Goal: Task Accomplishment & Management: Use online tool/utility

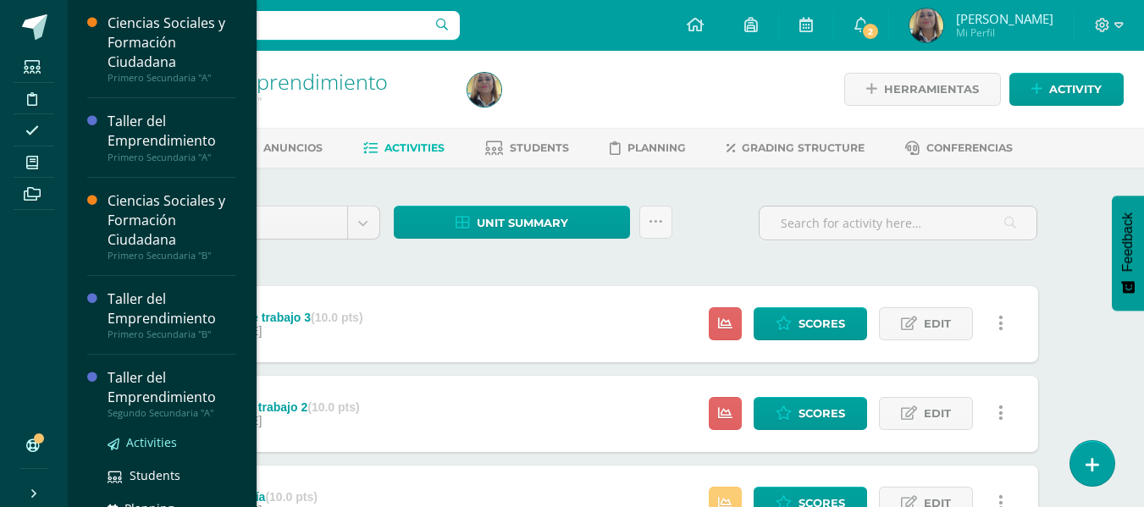
click at [150, 445] on span "Activities" at bounding box center [151, 442] width 51 height 16
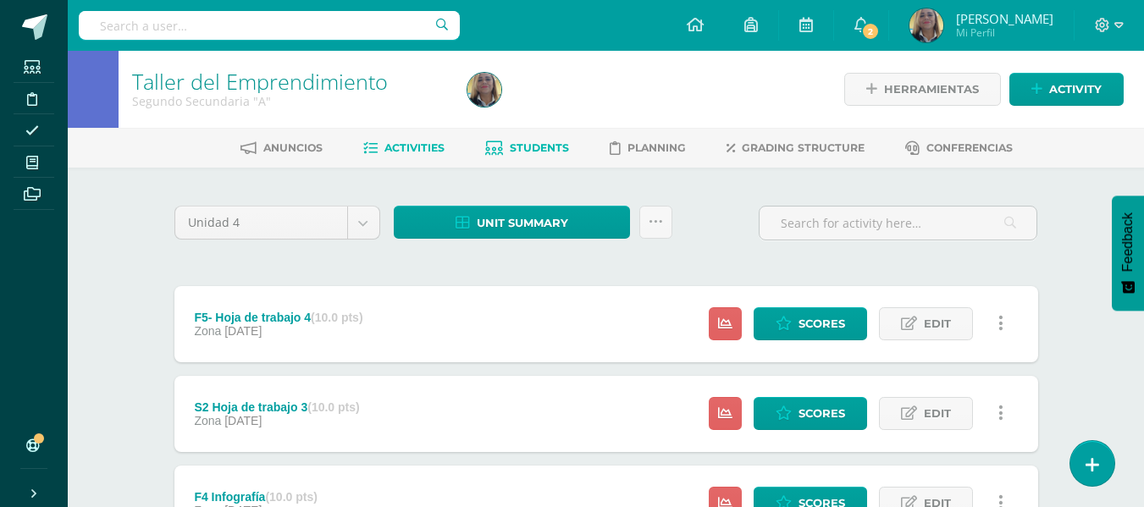
click at [542, 145] on span "Students" at bounding box center [539, 147] width 59 height 13
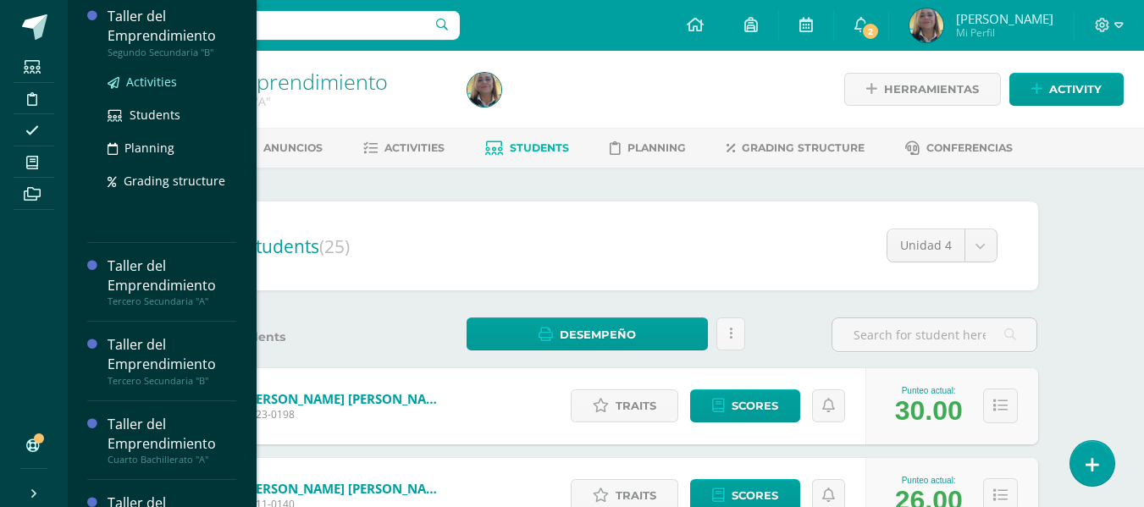
click at [148, 84] on span "Activities" at bounding box center [151, 82] width 51 height 16
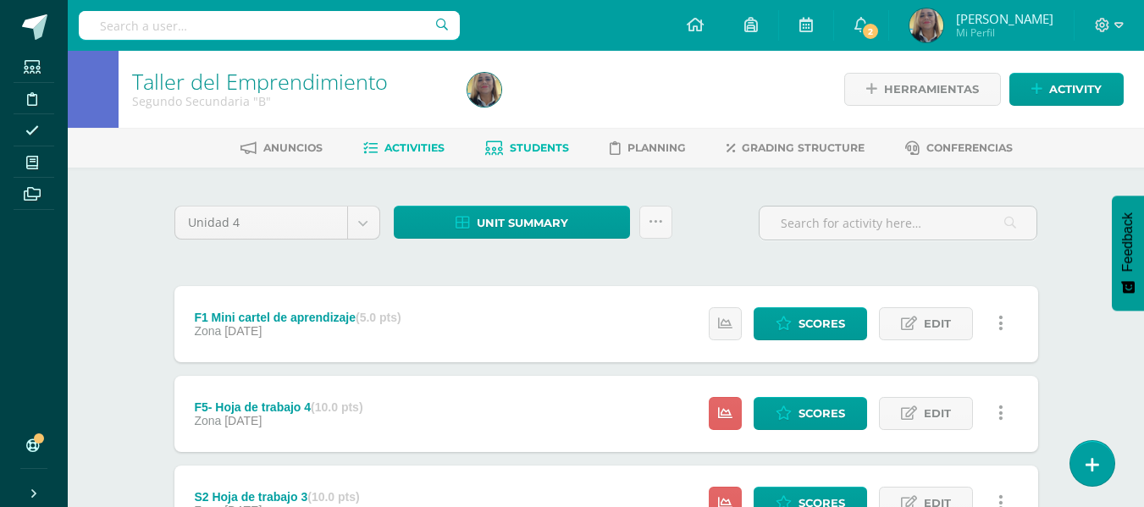
click at [540, 145] on span "Students" at bounding box center [539, 147] width 59 height 13
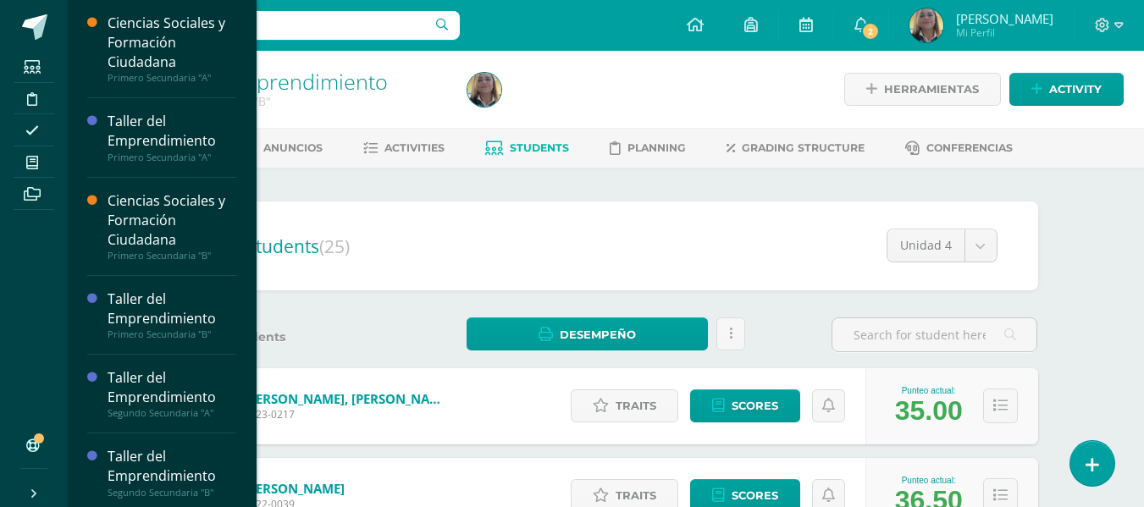
scroll to position [440, 0]
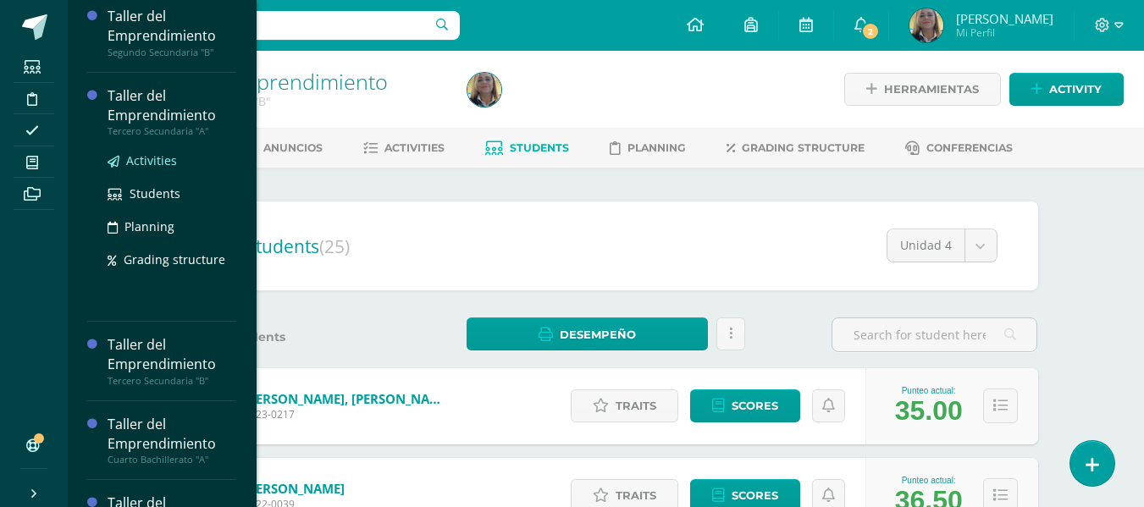
click at [145, 156] on span "Activities" at bounding box center [151, 160] width 51 height 16
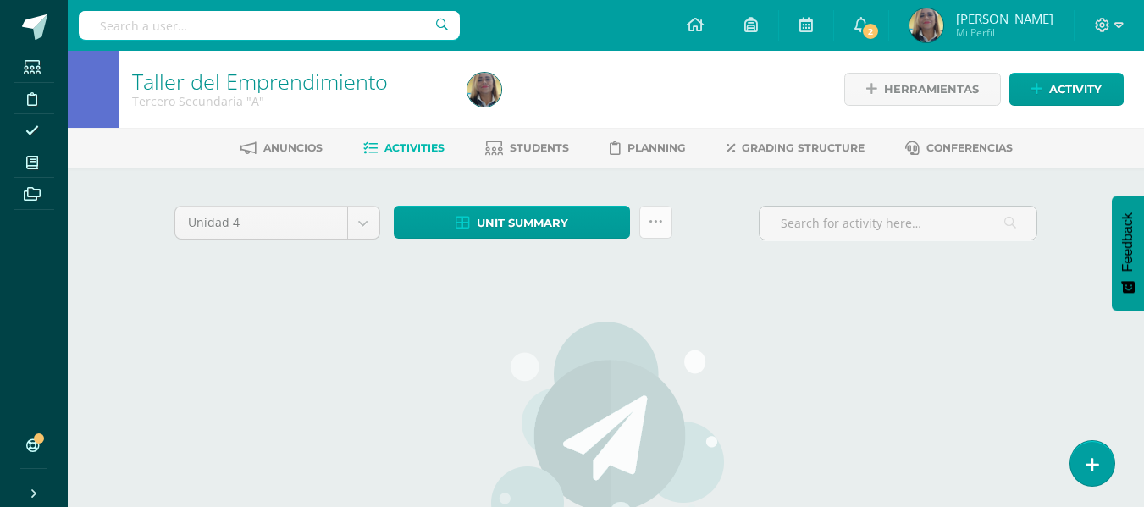
click at [656, 219] on icon at bounding box center [656, 222] width 14 height 14
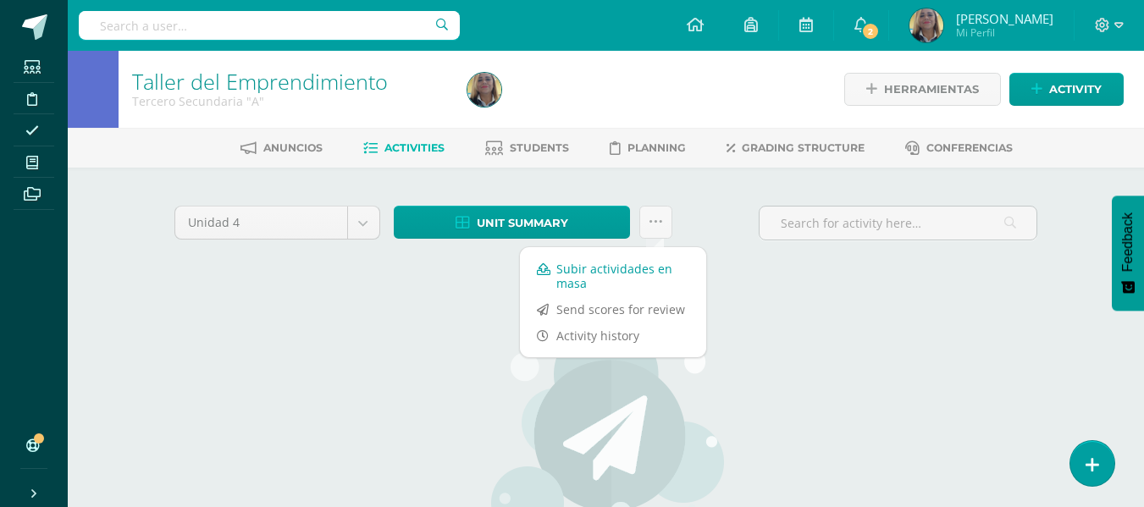
click at [593, 280] on link "Subir actividades en masa" at bounding box center [613, 276] width 186 height 41
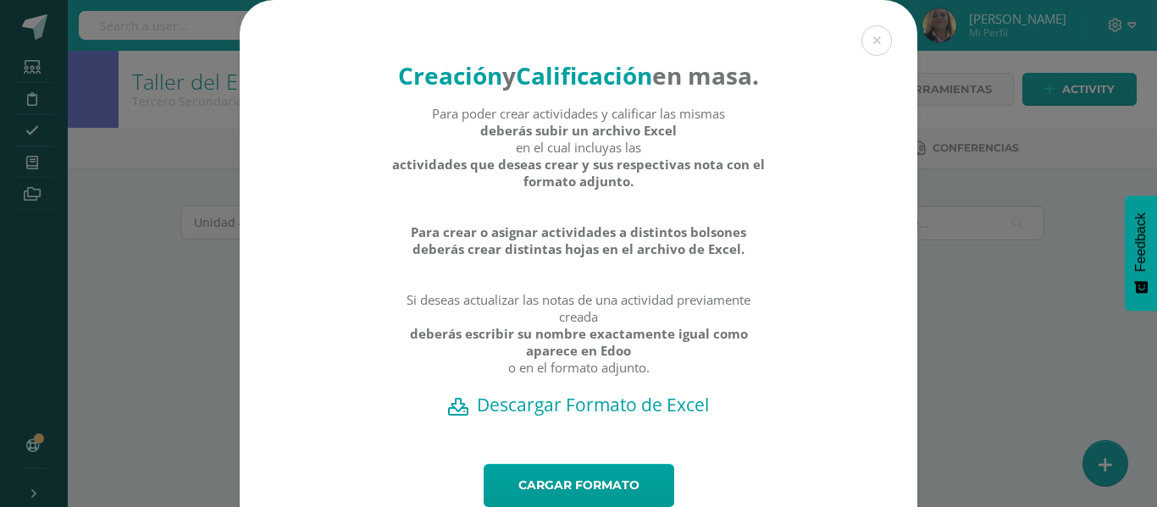
click at [583, 417] on h2 "Descargar Formato de Excel" at bounding box center [578, 405] width 618 height 24
click at [161, 304] on div "Creación y Calificación en masa. Para poder crear actividades y calificar las m…" at bounding box center [578, 285] width 1143 height 571
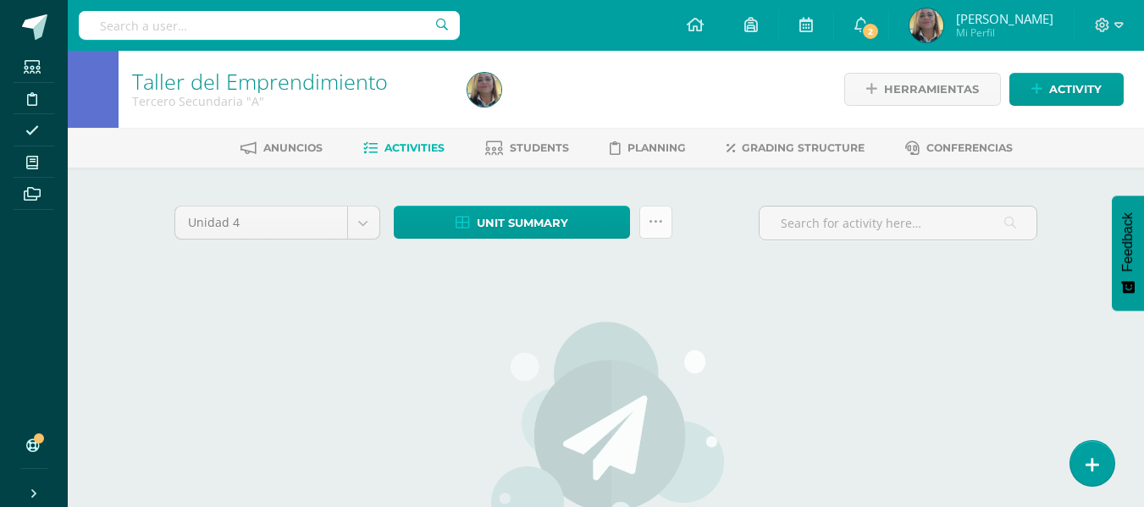
click at [654, 221] on icon at bounding box center [656, 222] width 14 height 14
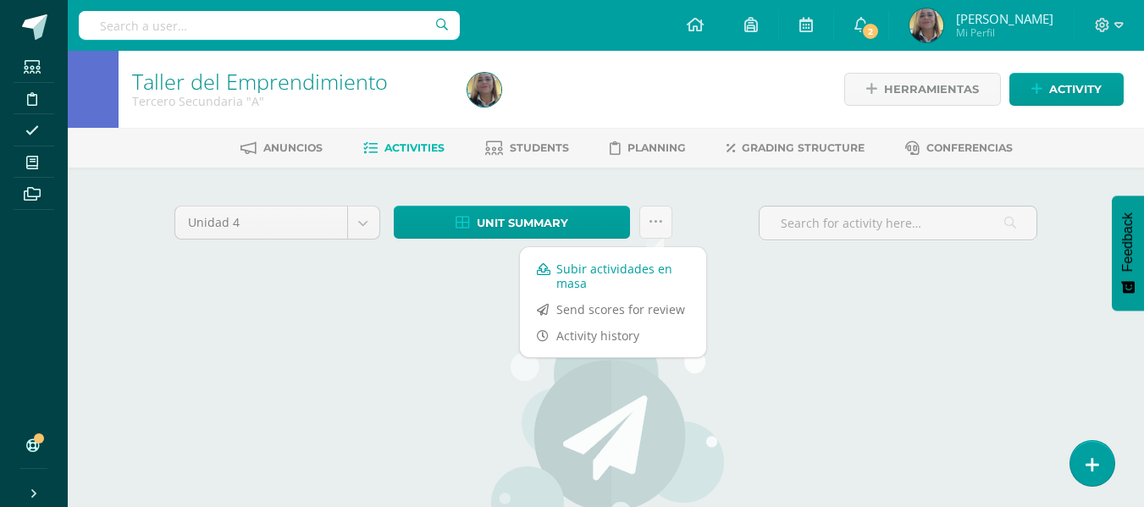
click at [583, 274] on link "Subir actividades en masa" at bounding box center [613, 276] width 186 height 41
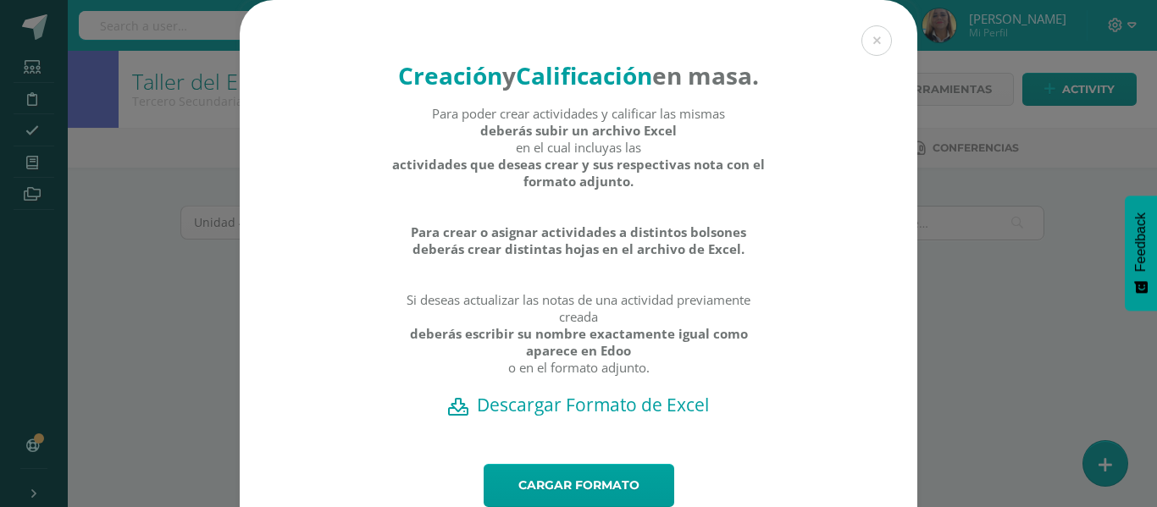
click at [500, 417] on h2 "Descargar Formato de Excel" at bounding box center [578, 405] width 618 height 24
click at [130, 373] on div "Creación y Calificación en masa. Para poder crear actividades y calificar las m…" at bounding box center [578, 285] width 1143 height 571
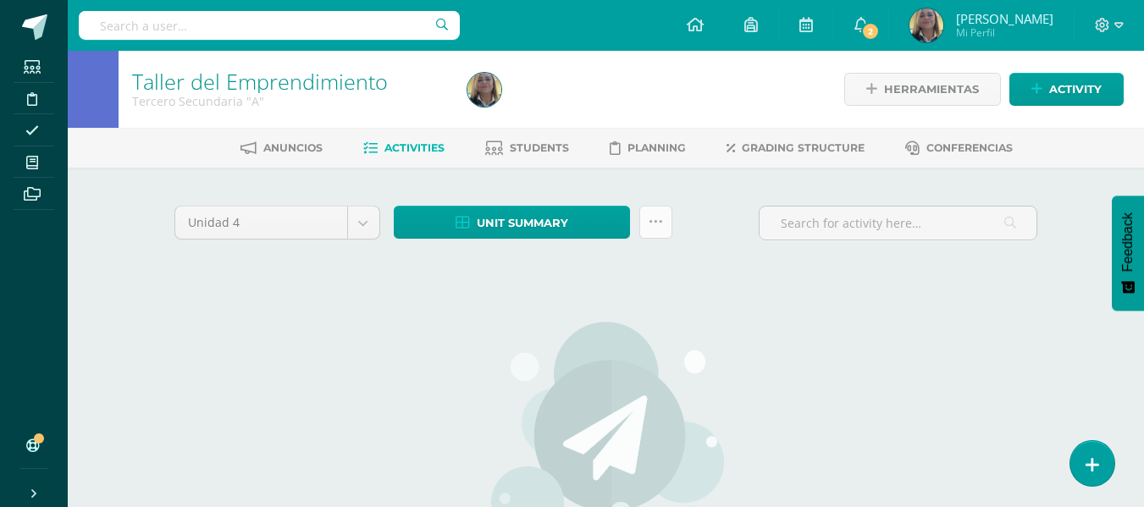
click at [650, 219] on icon at bounding box center [656, 222] width 14 height 14
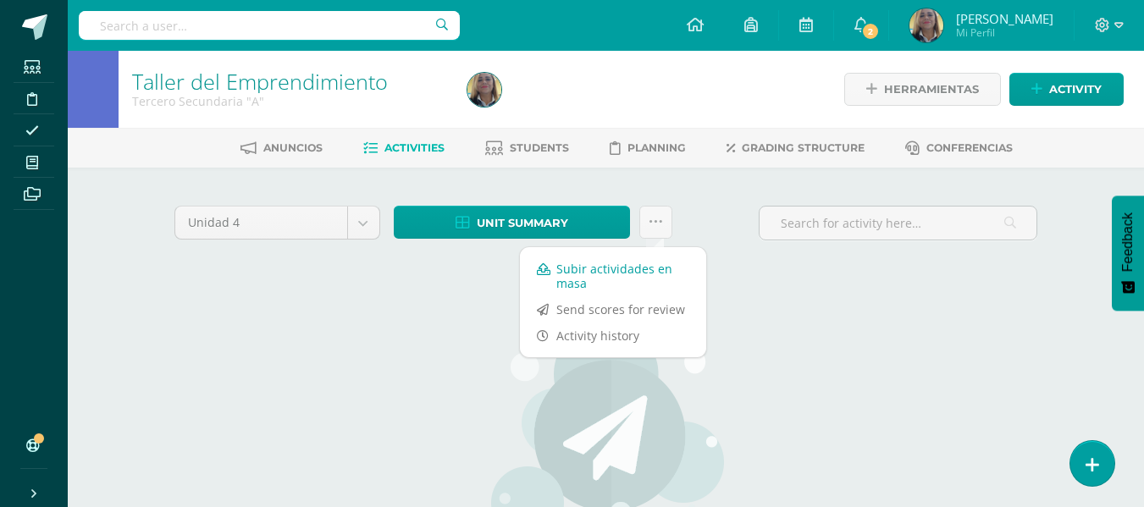
click at [601, 275] on link "Subir actividades en masa" at bounding box center [613, 276] width 186 height 41
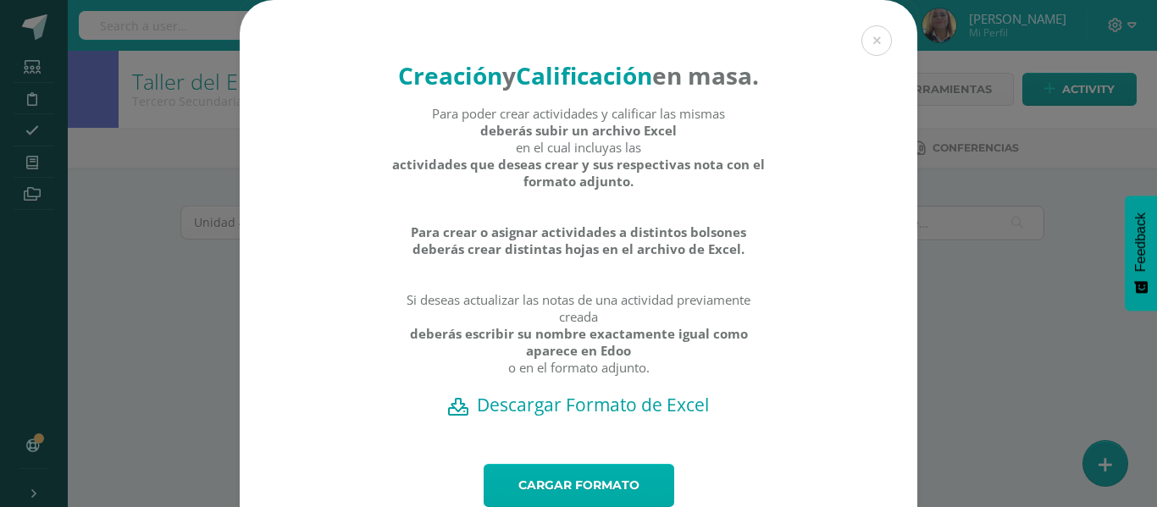
click at [579, 501] on link "Cargar formato" at bounding box center [579, 485] width 191 height 43
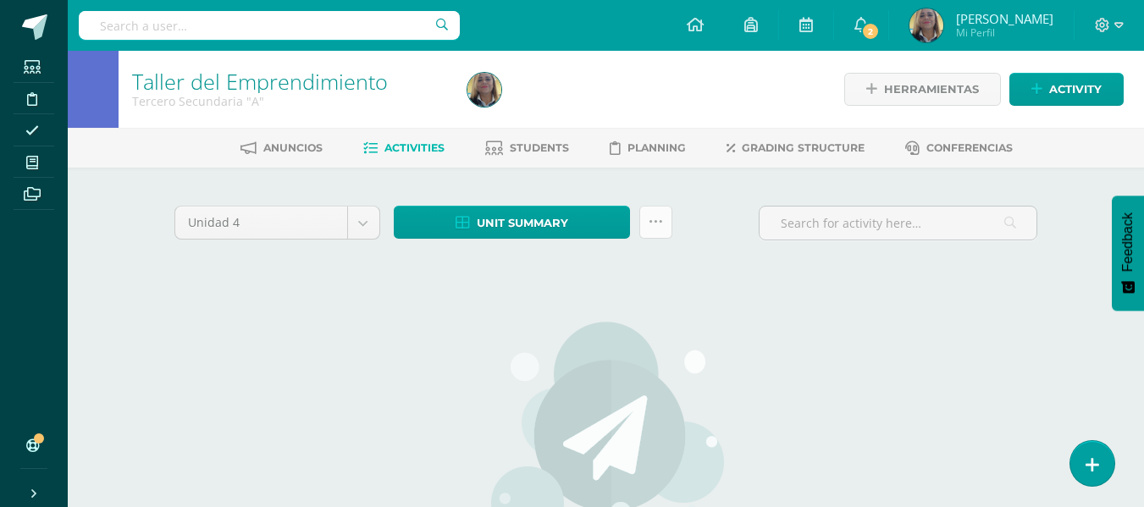
click at [654, 220] on icon at bounding box center [656, 222] width 14 height 14
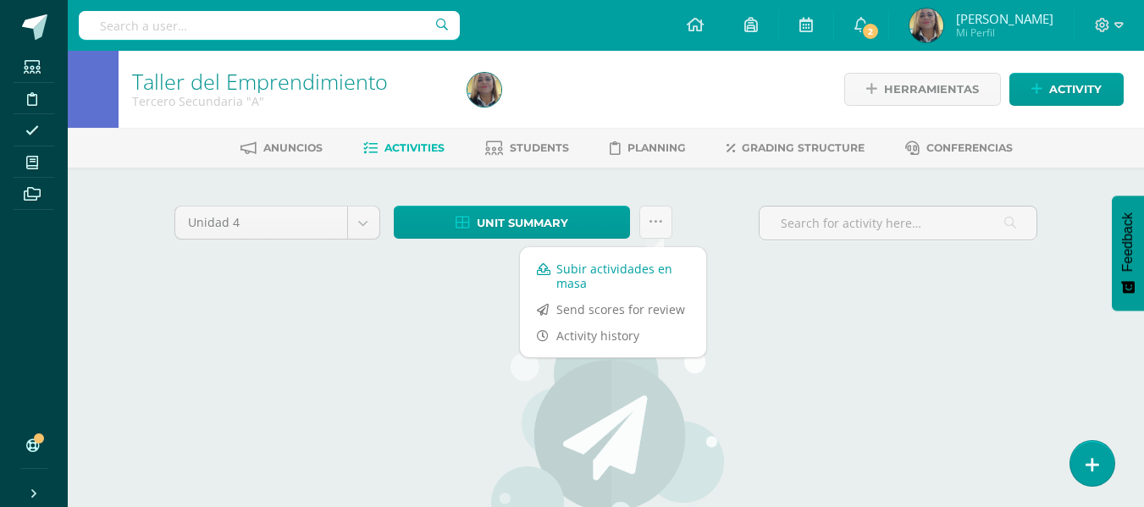
click at [579, 277] on link "Subir actividades en masa" at bounding box center [613, 276] width 186 height 41
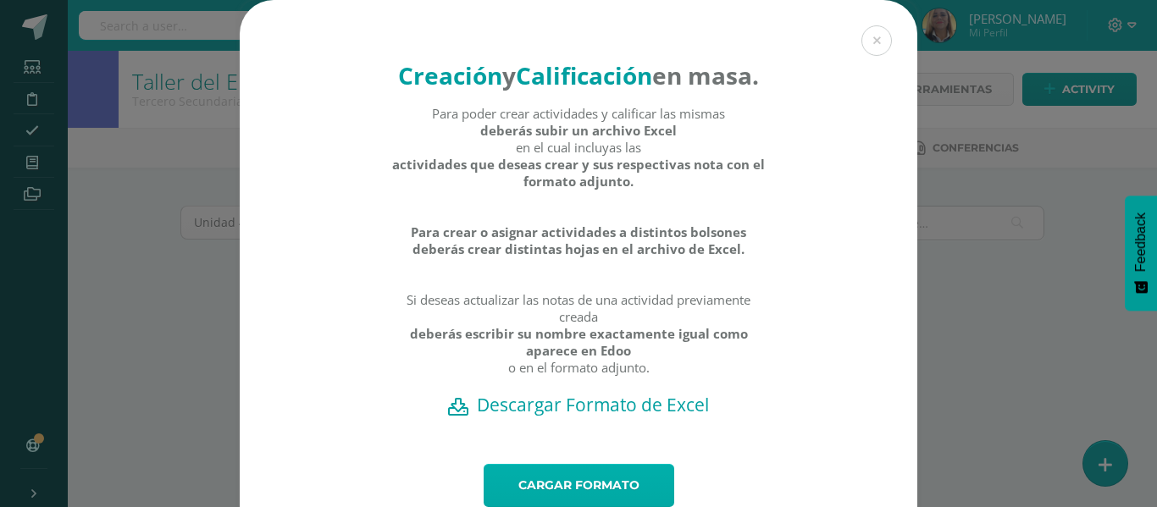
click at [578, 501] on link "Cargar formato" at bounding box center [579, 485] width 191 height 43
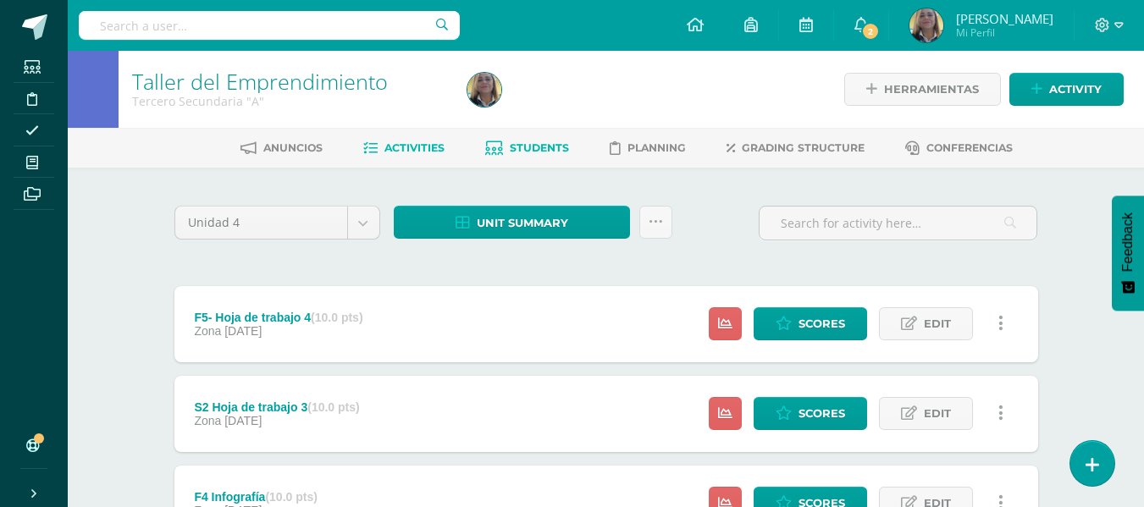
click at [539, 149] on span "Students" at bounding box center [539, 147] width 59 height 13
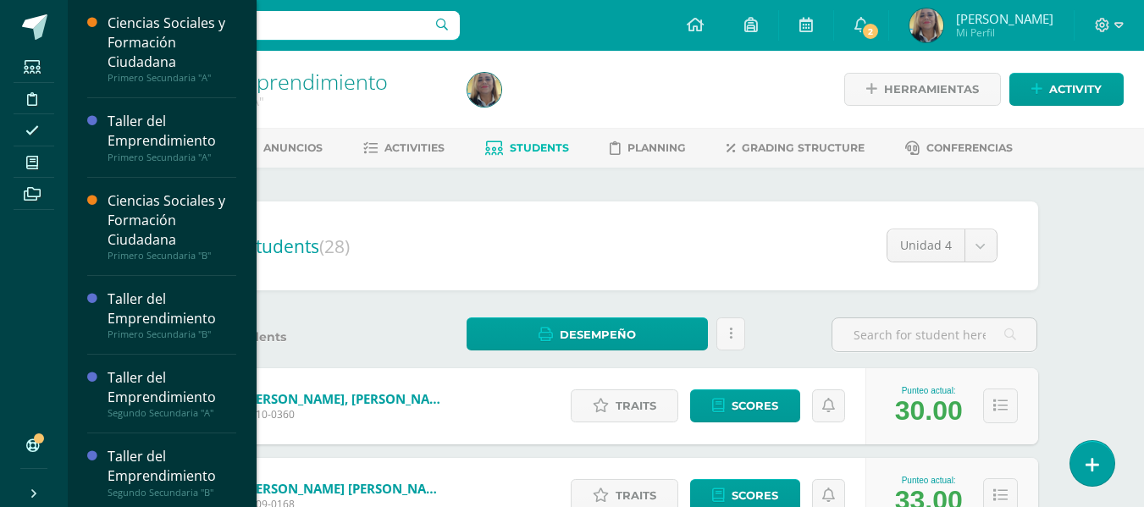
scroll to position [440, 0]
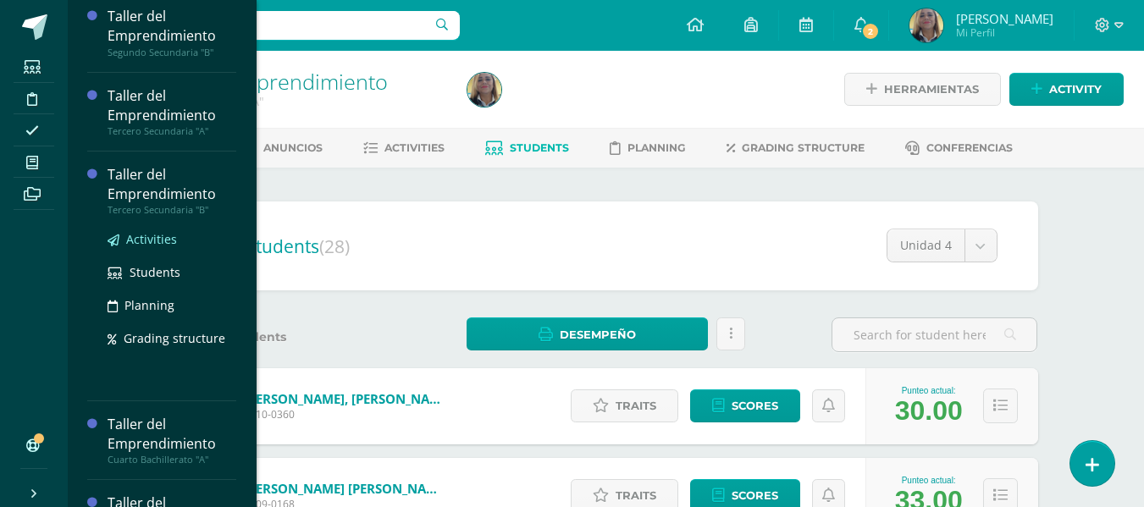
click at [155, 237] on span "Activities" at bounding box center [151, 239] width 51 height 16
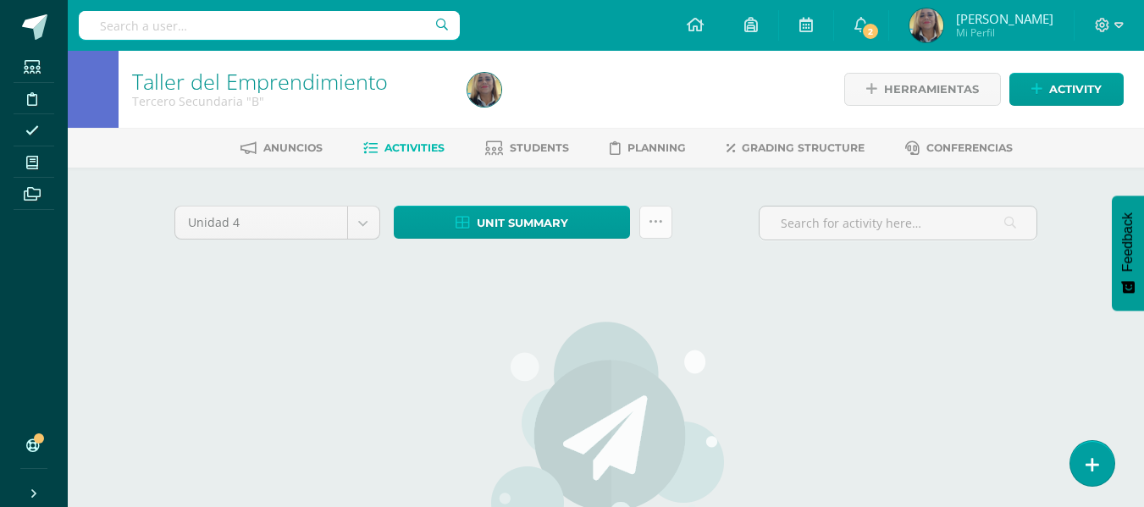
click at [652, 226] on icon at bounding box center [656, 222] width 14 height 14
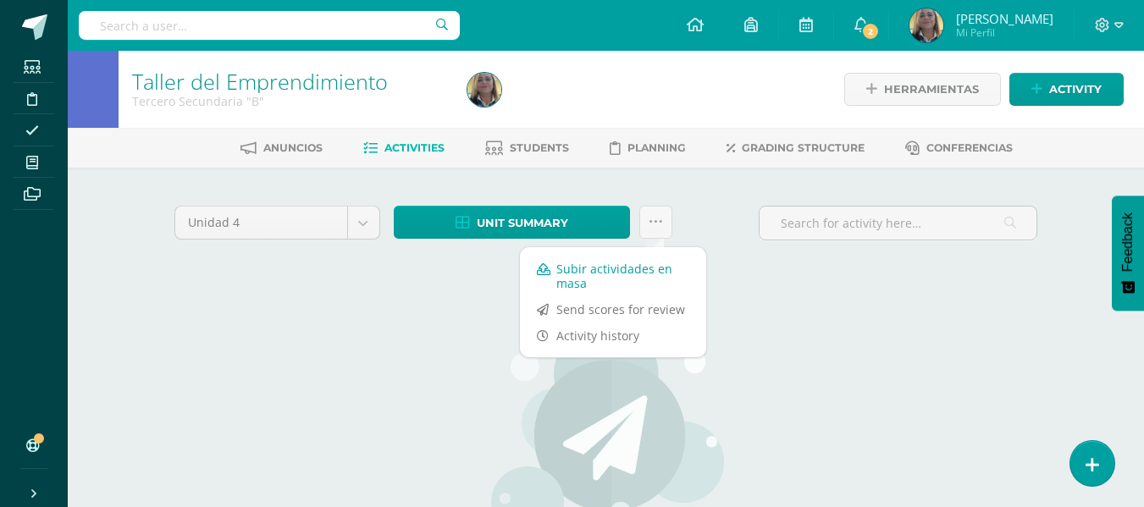
click at [611, 268] on link "Subir actividades en masa" at bounding box center [613, 276] width 186 height 41
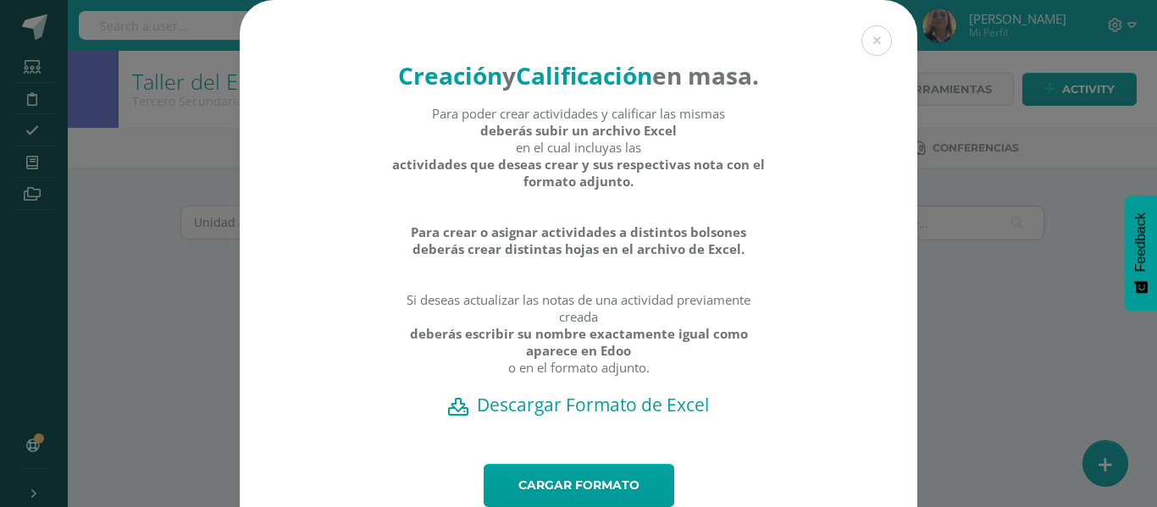
click at [575, 417] on h2 "Descargar Formato de Excel" at bounding box center [578, 405] width 618 height 24
click at [589, 501] on link "Cargar formato" at bounding box center [579, 485] width 191 height 43
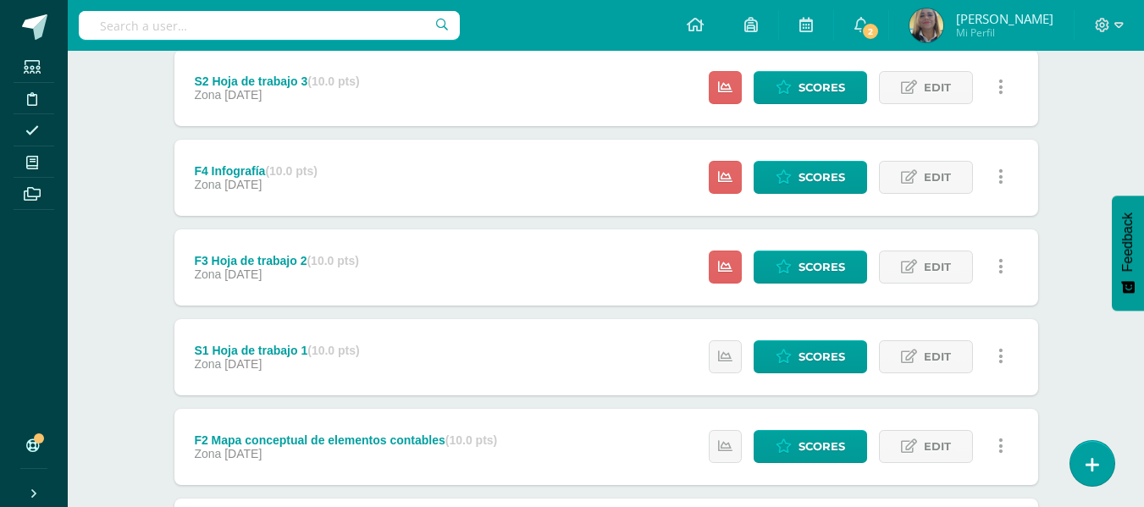
scroll to position [30, 0]
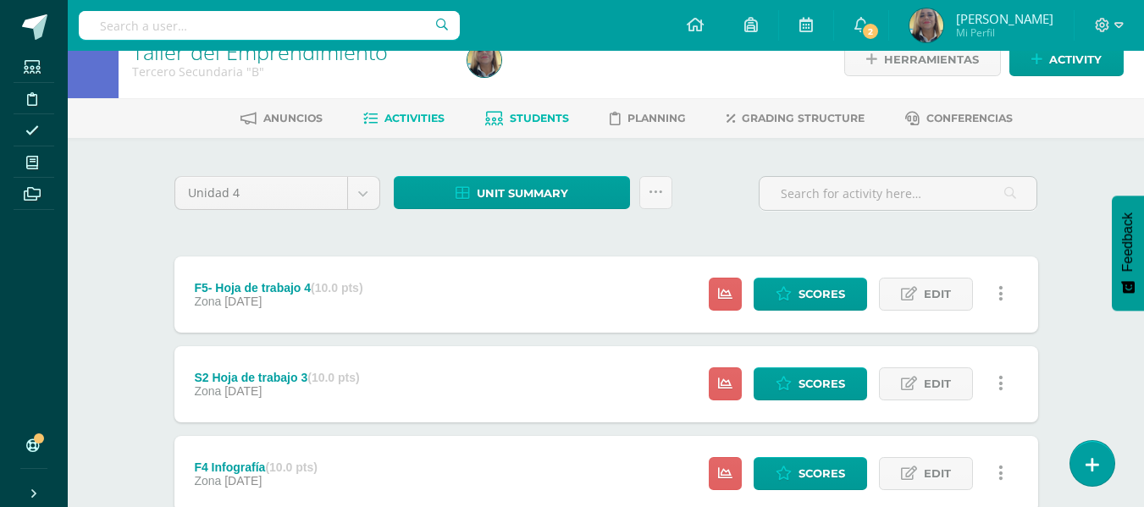
click at [511, 118] on span "Students" at bounding box center [539, 118] width 59 height 13
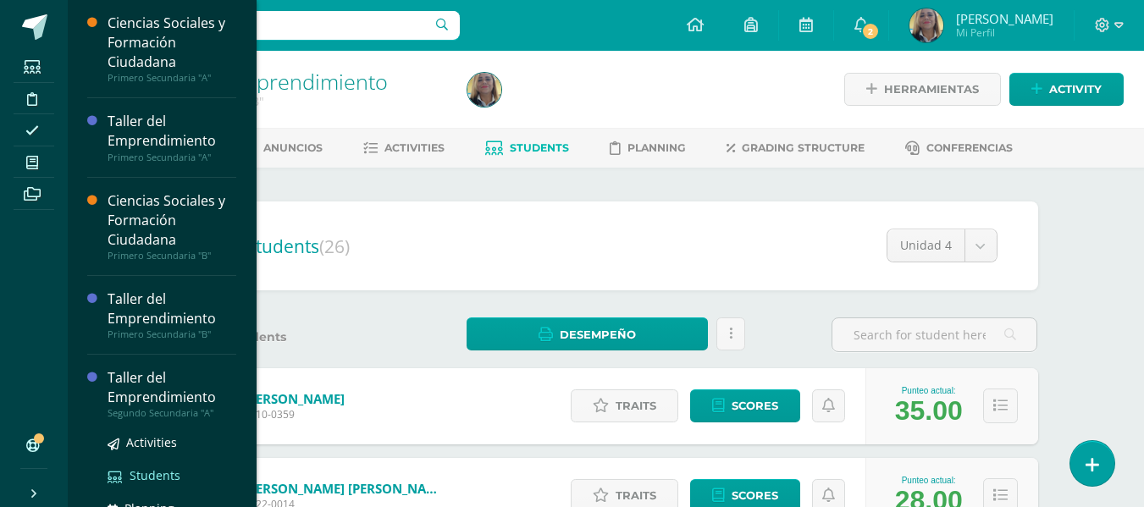
click at [151, 475] on span "Students" at bounding box center [155, 476] width 51 height 16
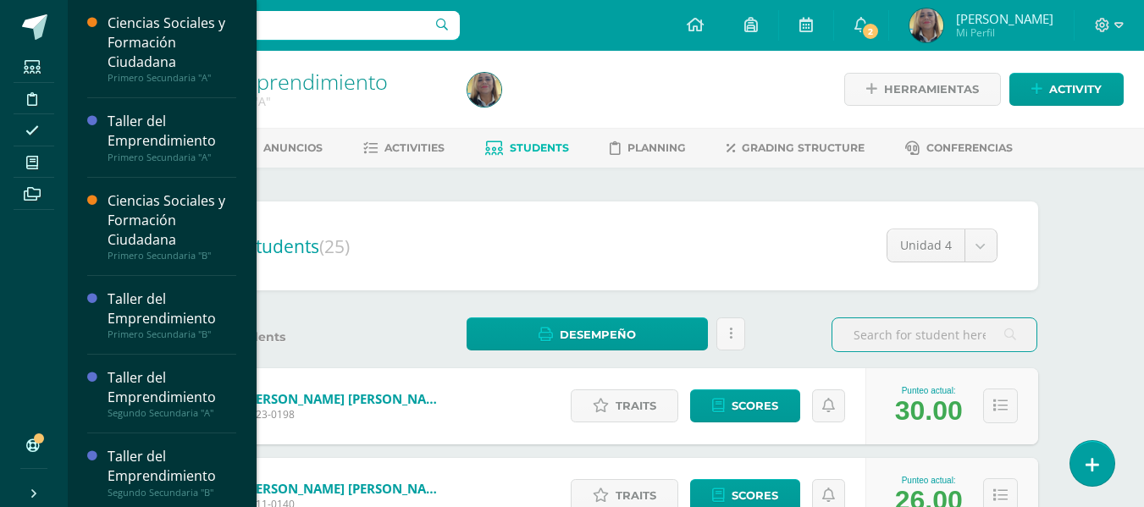
scroll to position [440, 0]
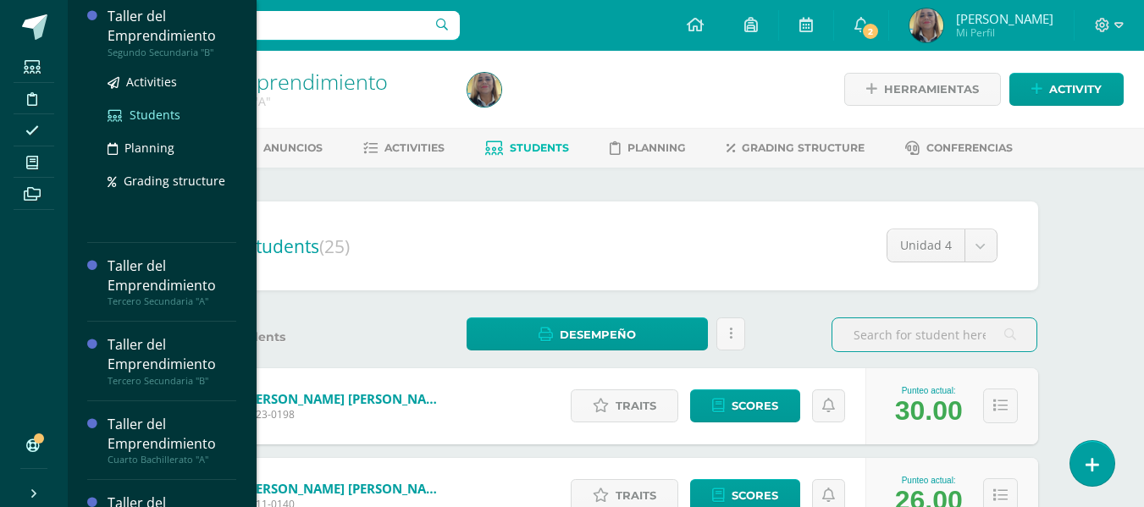
click at [149, 113] on span "Students" at bounding box center [155, 115] width 51 height 16
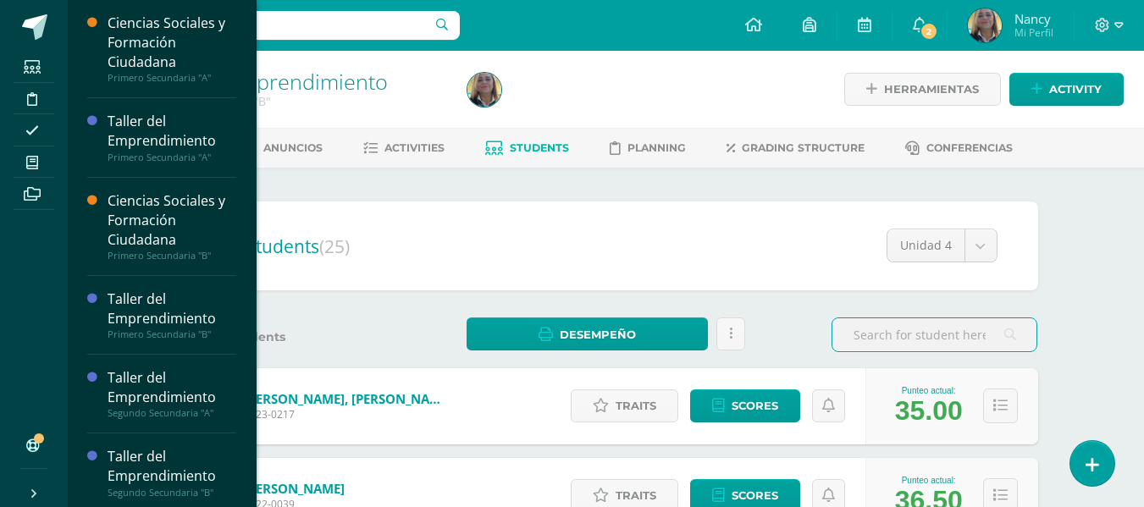
scroll to position [440, 0]
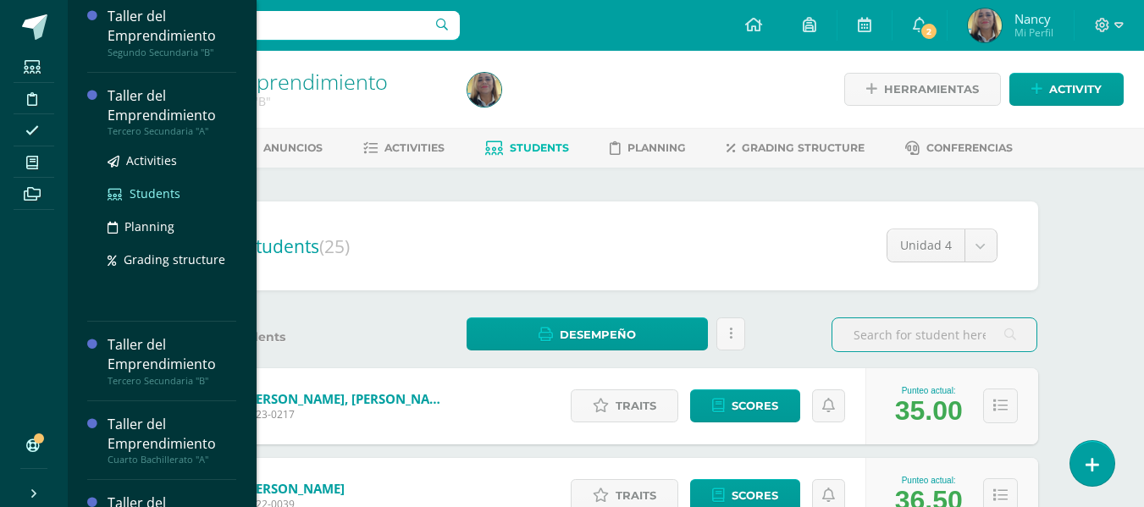
click at [161, 194] on span "Students" at bounding box center [155, 193] width 51 height 16
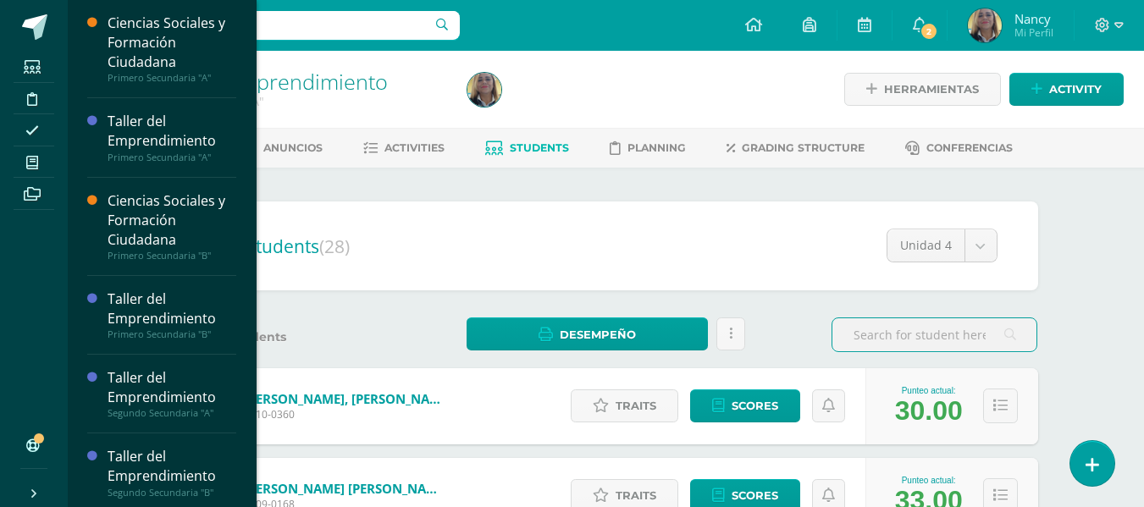
scroll to position [440, 0]
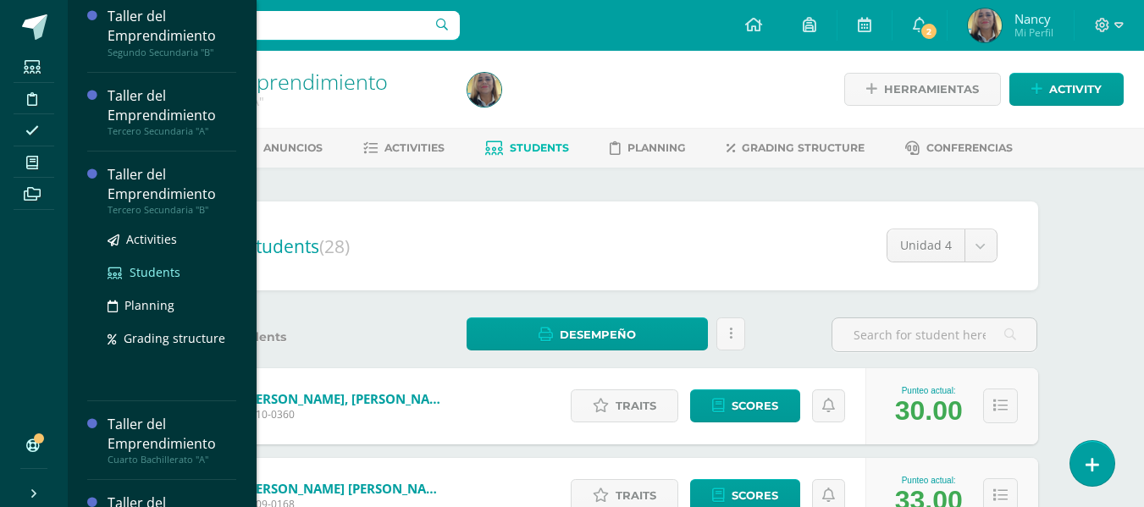
click at [153, 280] on link "Students" at bounding box center [172, 272] width 129 height 19
click at [154, 274] on span "Students" at bounding box center [155, 272] width 51 height 16
